Goal: Check status: Check status

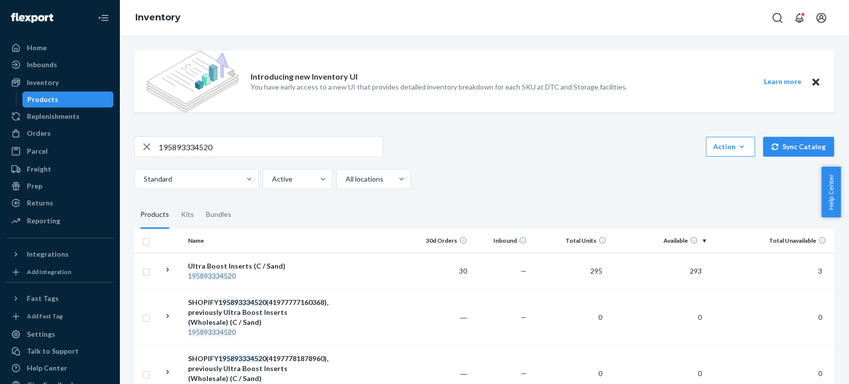
scroll to position [55, 0]
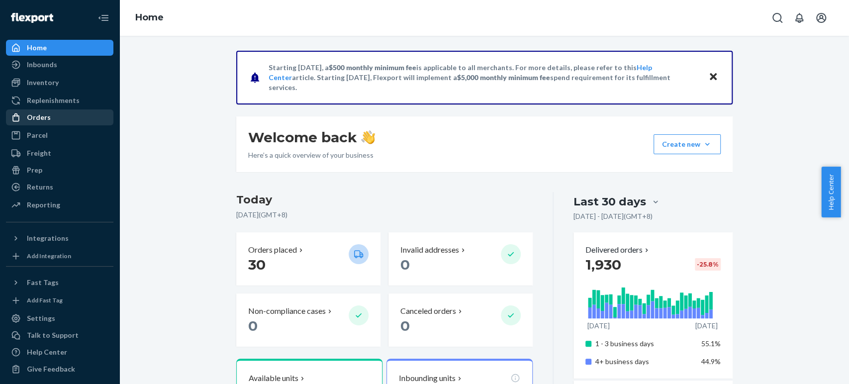
click at [41, 116] on div "Orders" at bounding box center [39, 117] width 24 height 10
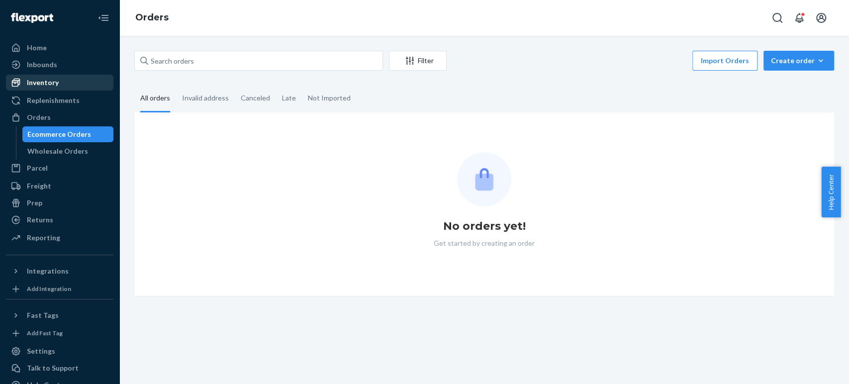
click at [60, 77] on div "Inventory" at bounding box center [59, 83] width 105 height 14
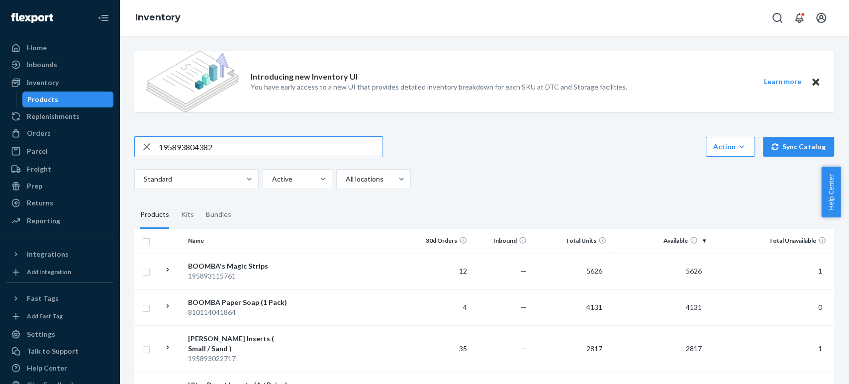
type input "195893804382"
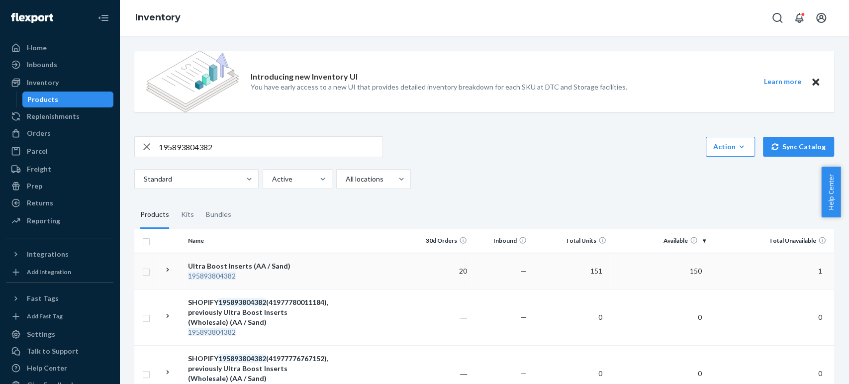
click at [268, 265] on div "Ultra Boost Inserts (AA / Sand)" at bounding box center [240, 266] width 104 height 10
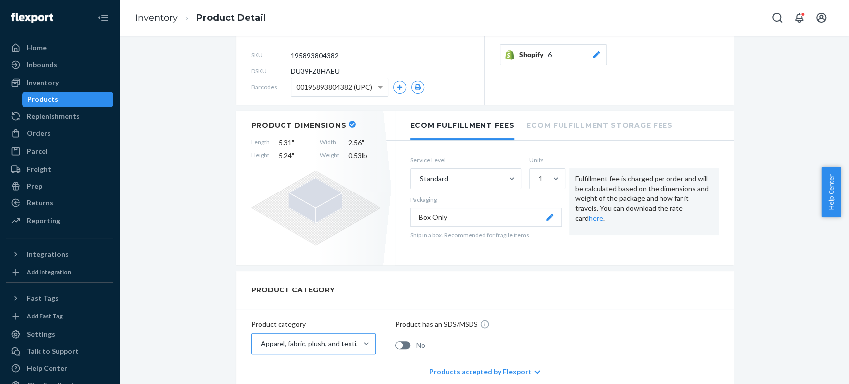
scroll to position [331, 0]
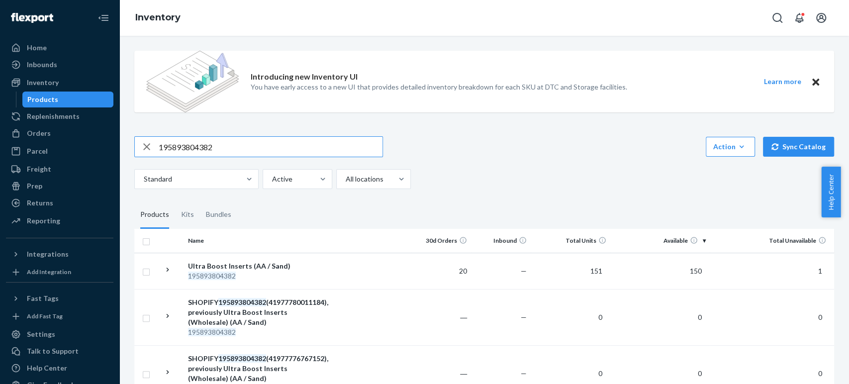
drag, startPoint x: 261, startPoint y: 150, endPoint x: 148, endPoint y: 150, distance: 113.4
click at [148, 150] on div "195893804382" at bounding box center [259, 147] width 248 height 20
paste input "810114040713"
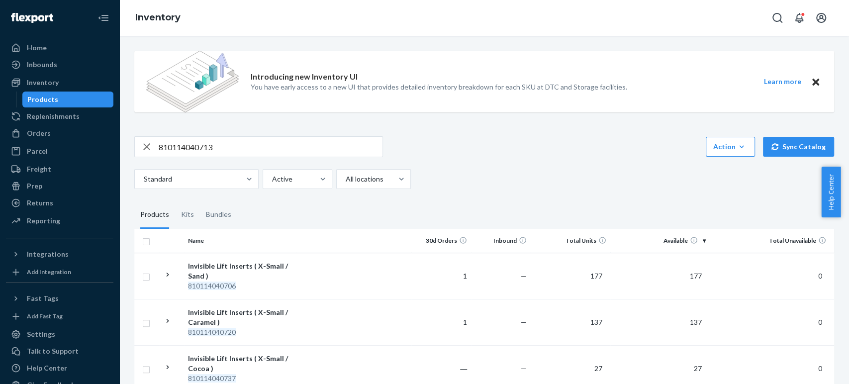
click at [265, 145] on input "810114040713" at bounding box center [271, 147] width 224 height 20
drag, startPoint x: 223, startPoint y: 148, endPoint x: 98, endPoint y: 136, distance: 125.5
click at [95, 133] on div "Home Inbounds Shipping Plans Problems Inventory Products Replenishments Orders …" at bounding box center [424, 192] width 849 height 384
paste input "195893687602"
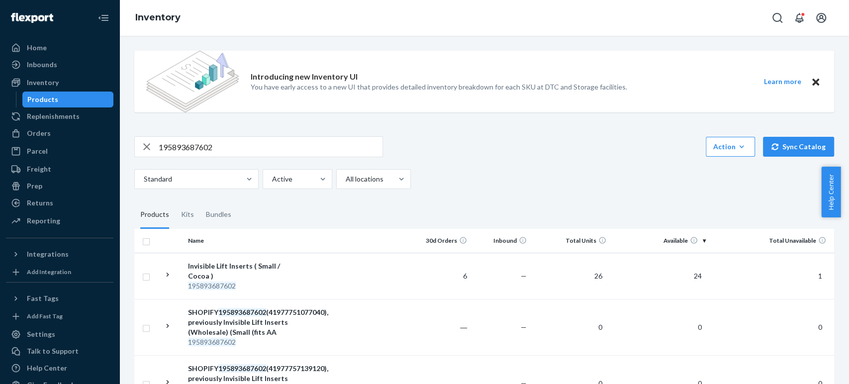
scroll to position [55, 0]
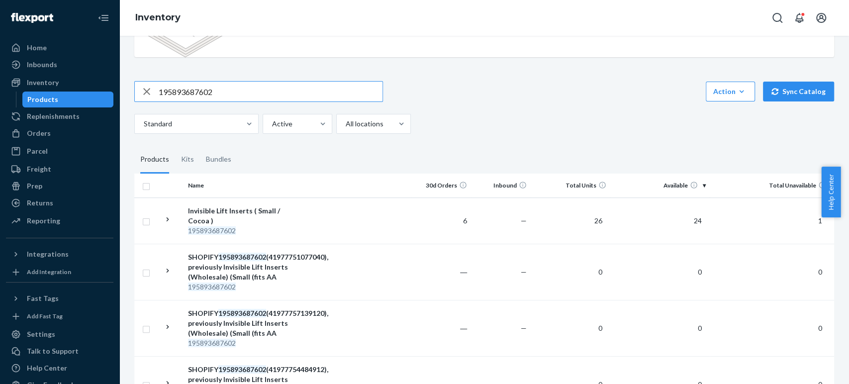
drag, startPoint x: 236, startPoint y: 95, endPoint x: 101, endPoint y: 91, distance: 134.8
click at [80, 77] on div "Home Inbounds Shipping Plans Problems Inventory Products Replenishments Orders …" at bounding box center [424, 192] width 849 height 384
paste input "810114044469"
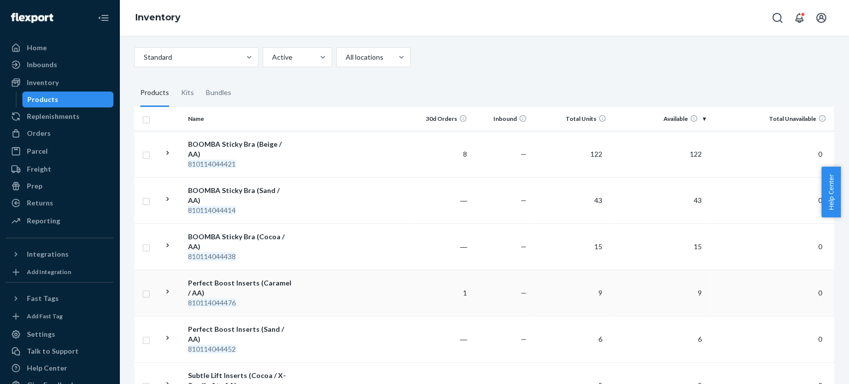
scroll to position [0, 0]
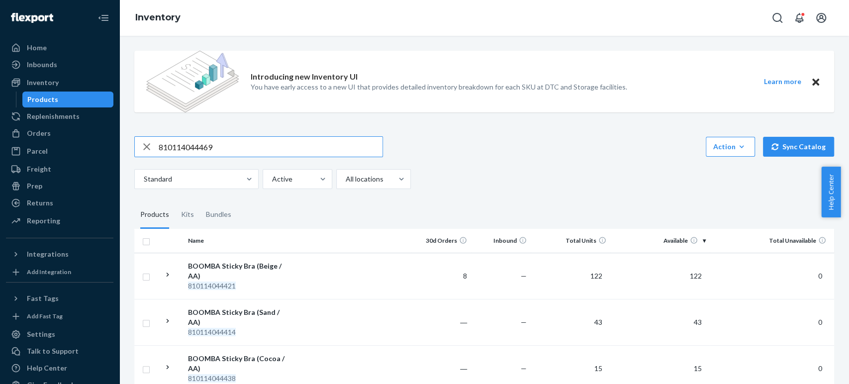
drag, startPoint x: 250, startPoint y: 145, endPoint x: 232, endPoint y: 146, distance: 17.9
click at [232, 146] on input "810114044469" at bounding box center [271, 147] width 224 height 20
drag, startPoint x: 241, startPoint y: 146, endPoint x: 129, endPoint y: 138, distance: 111.7
paste input "197644507313"
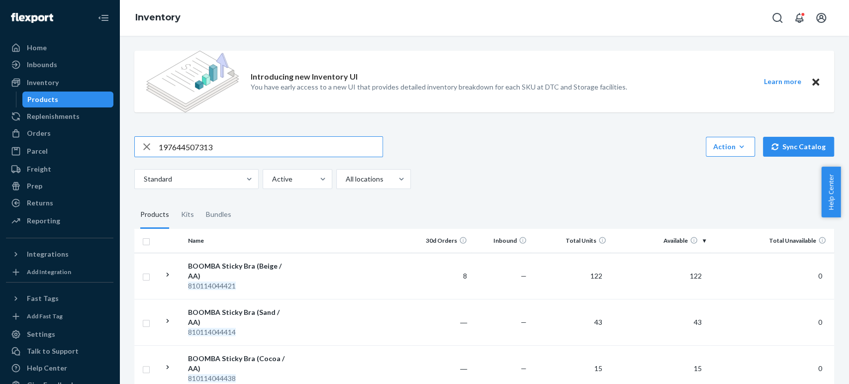
type input "197644507313"
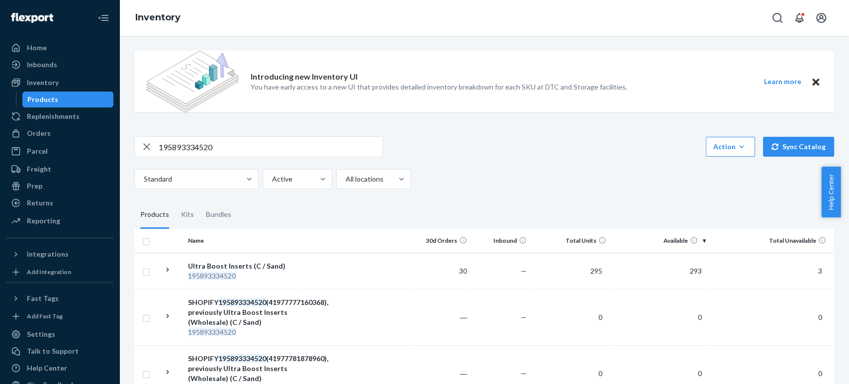
scroll to position [55, 0]
